Goal: Information Seeking & Learning: Check status

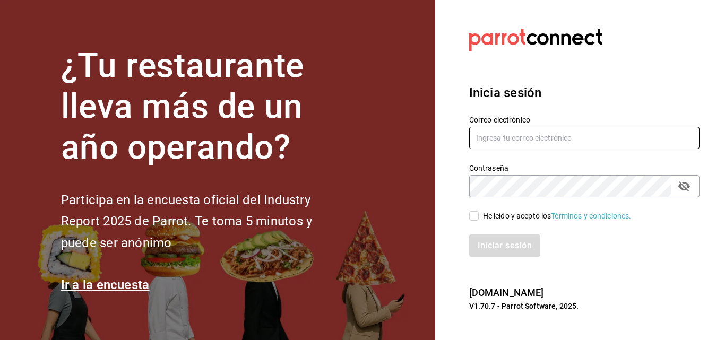
type input "[EMAIL_ADDRESS][DOMAIN_NAME]"
click at [522, 141] on input "[EMAIL_ADDRESS][DOMAIN_NAME]" at bounding box center [584, 138] width 230 height 22
click at [479, 213] on span "He leído y acepto los Términos y condiciones." at bounding box center [555, 216] width 153 height 11
click at [479, 213] on input "He leído y acepto los Términos y condiciones." at bounding box center [474, 216] width 10 height 10
checkbox input "true"
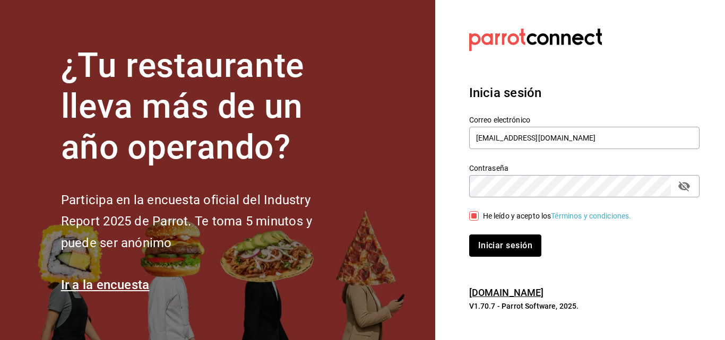
click at [488, 247] on button "Iniciar sesión" at bounding box center [505, 246] width 72 height 22
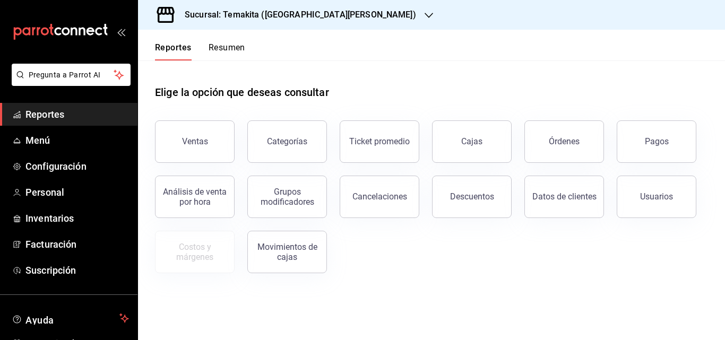
click at [241, 49] on button "Resumen" at bounding box center [227, 51] width 37 height 18
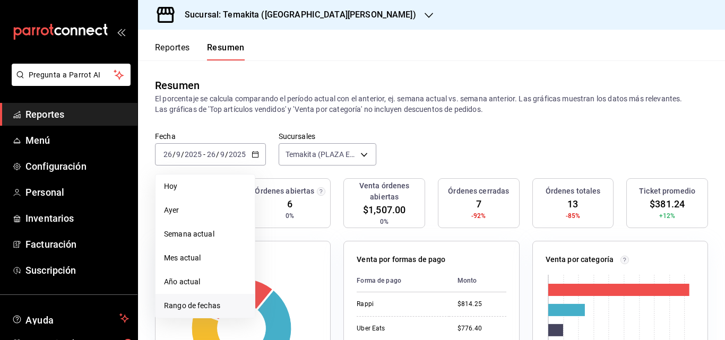
click at [198, 307] on span "Rango de fechas" at bounding box center [205, 305] width 82 height 11
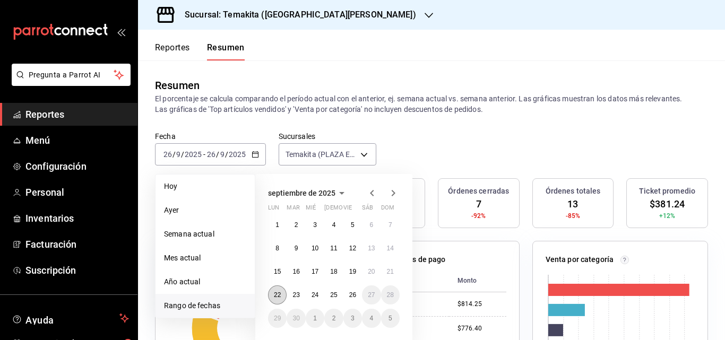
click at [275, 292] on abbr "22" at bounding box center [277, 294] width 7 height 7
click at [353, 295] on abbr "26" at bounding box center [352, 294] width 7 height 7
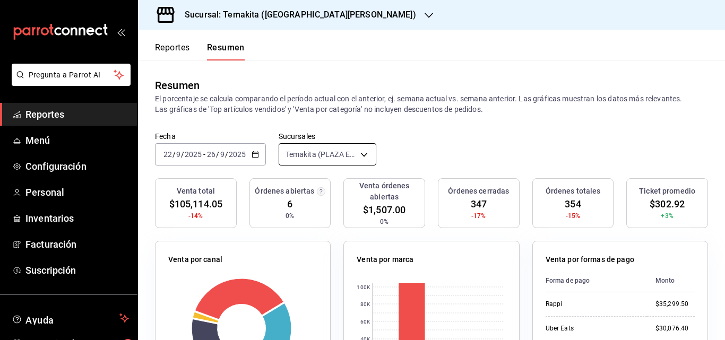
click at [358, 152] on body "Pregunta a Parrot AI Reportes Menú Configuración Personal Inventarios Facturaci…" at bounding box center [362, 170] width 725 height 340
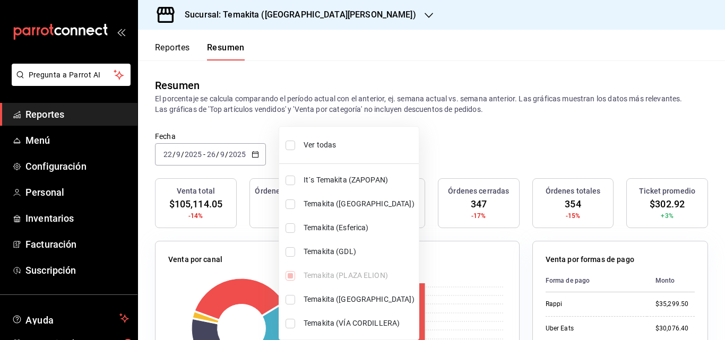
click at [306, 7] on div at bounding box center [362, 170] width 725 height 340
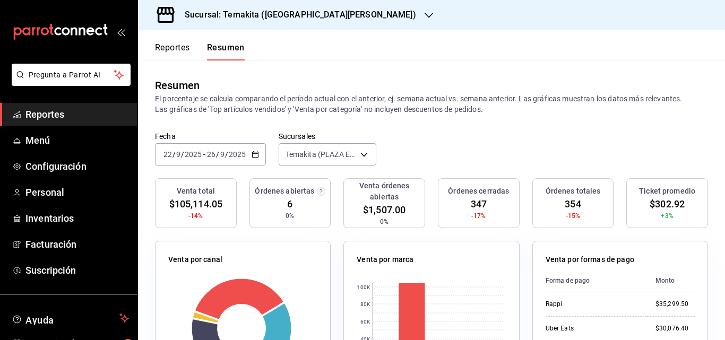
click at [318, 15] on h3 "Sucursal: Temakita ([GEOGRAPHIC_DATA][PERSON_NAME])" at bounding box center [296, 14] width 240 height 13
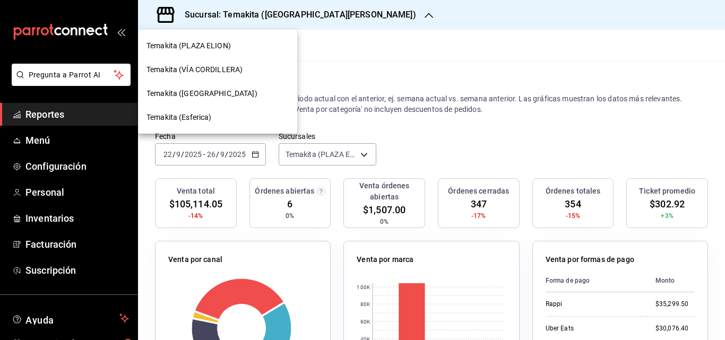
click at [253, 70] on div "Temakita (VÍA CORDILLERA)" at bounding box center [217, 69] width 142 height 11
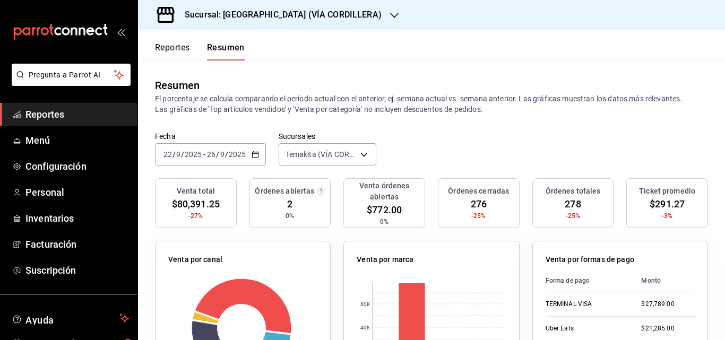
click at [247, 154] on div "[DATE] [DATE]" at bounding box center [225, 154] width 41 height 8
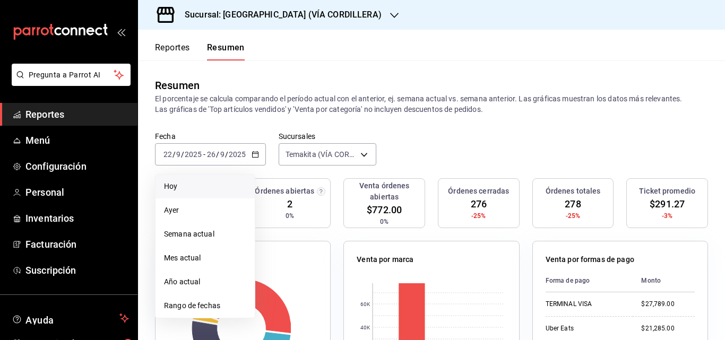
click at [189, 193] on li "Hoy" at bounding box center [205, 187] width 99 height 24
